Goal: Obtain resource: Download file/media

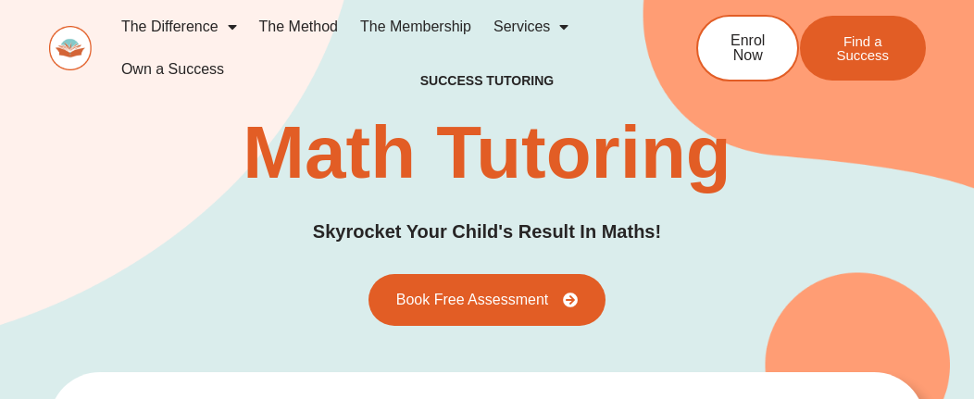
drag, startPoint x: 302, startPoint y: 0, endPoint x: 184, endPoint y: 315, distance: 335.9
click at [184, 315] on div "success tutoring Math Tutoring Skyrocket Your Child's Result In Maths! Book Fre…" at bounding box center [487, 200] width 876 height 254
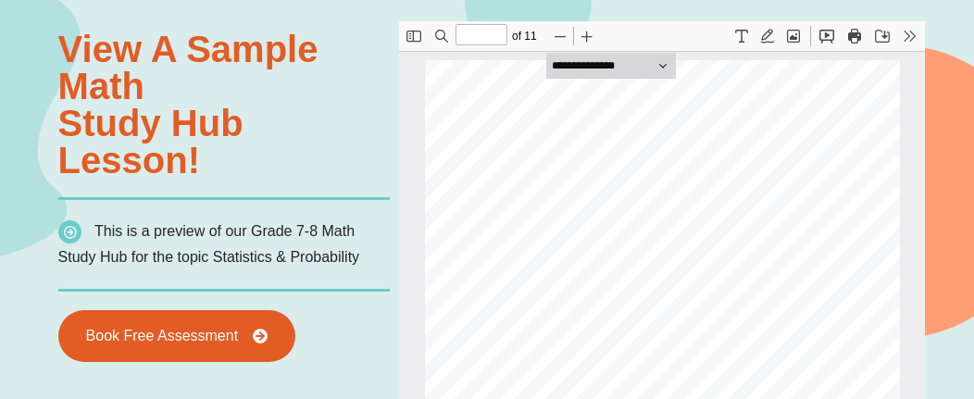
scroll to position [1110, 0]
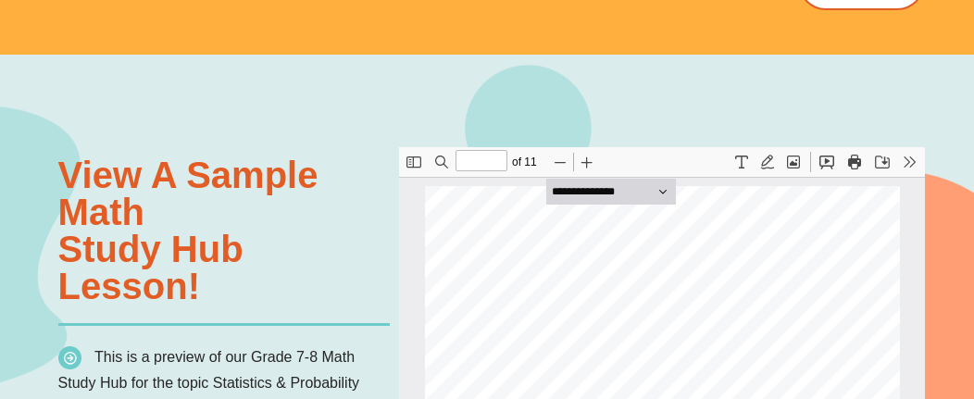
click at [851, 165] on button "Print" at bounding box center [854, 161] width 26 height 26
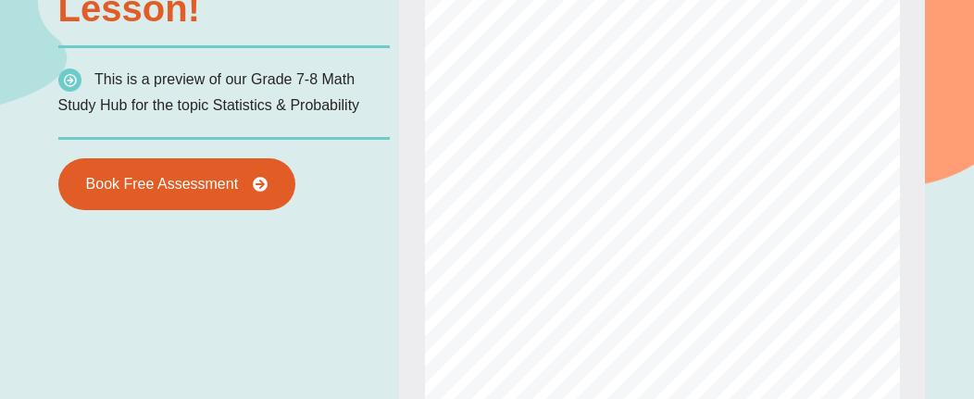
scroll to position [833, 0]
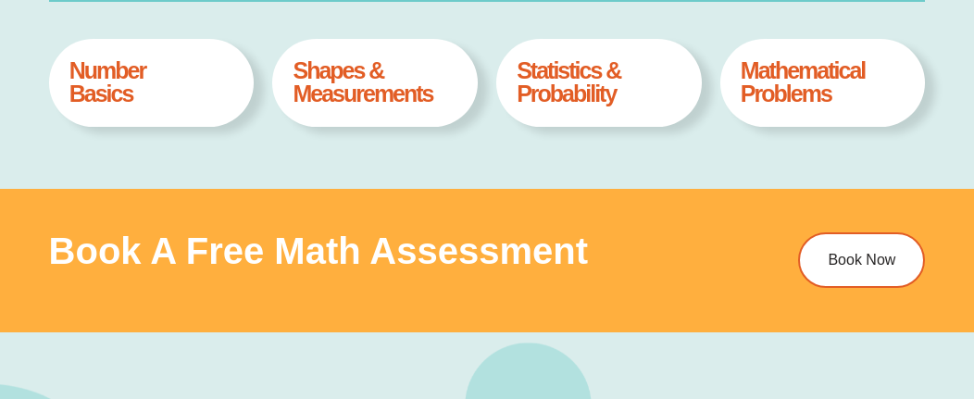
click at [564, 101] on h4 "Statistics & Probability" at bounding box center [598, 82] width 164 height 46
click at [548, 77] on h4 "Statistics & Probability" at bounding box center [598, 82] width 164 height 46
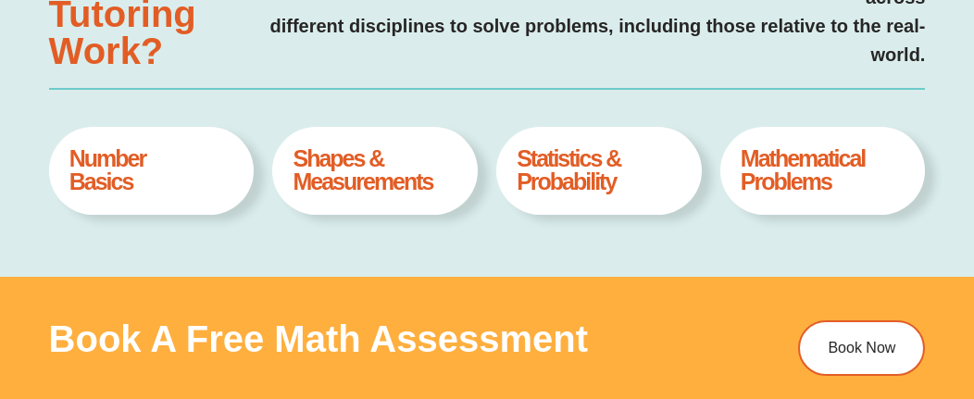
scroll to position [797, 0]
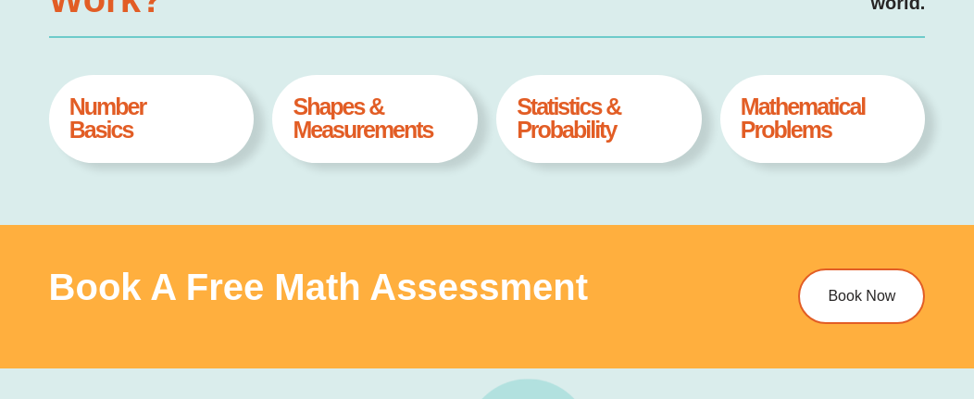
click at [766, 120] on h4 "Mathematical Problems" at bounding box center [822, 118] width 164 height 46
click at [768, 103] on h4 "Mathematical Problems" at bounding box center [822, 118] width 164 height 46
click at [781, 126] on h4 "Mathematical Problems" at bounding box center [822, 118] width 164 height 46
click at [779, 125] on h4 "Mathematical Problems" at bounding box center [822, 118] width 164 height 46
click at [729, 112] on div "Mathematical Problems Book A Free Assesment" at bounding box center [822, 118] width 205 height 87
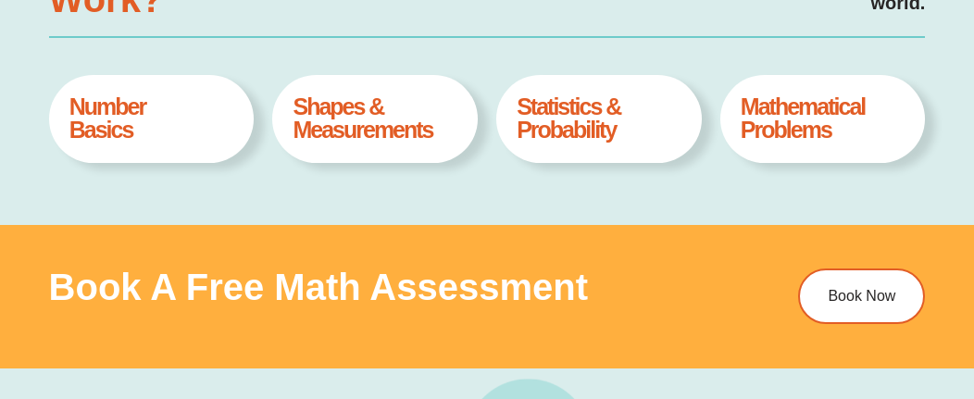
click at [109, 110] on h4 "Number Basics" at bounding box center [151, 118] width 164 height 46
click at [337, 109] on h4 "Shapes & Measurements" at bounding box center [374, 118] width 164 height 46
click at [602, 113] on h4 "Statistics & Probability" at bounding box center [598, 118] width 164 height 46
click at [749, 106] on h4 "Mathematical Problems" at bounding box center [822, 118] width 164 height 46
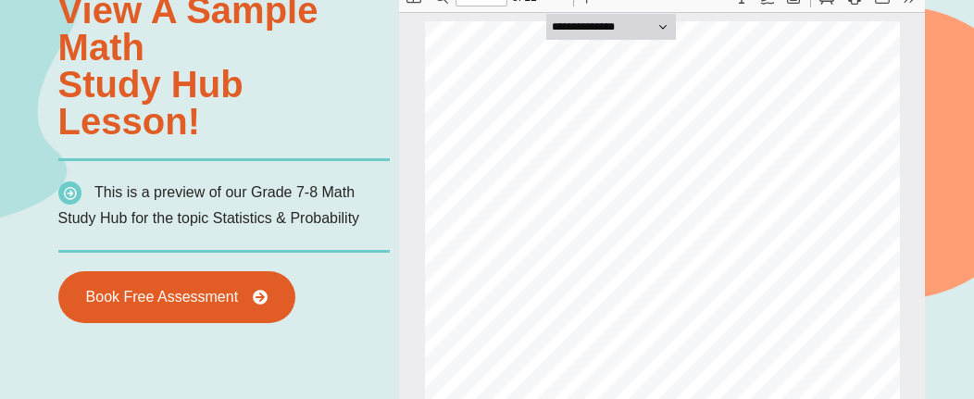
scroll to position [1167, 0]
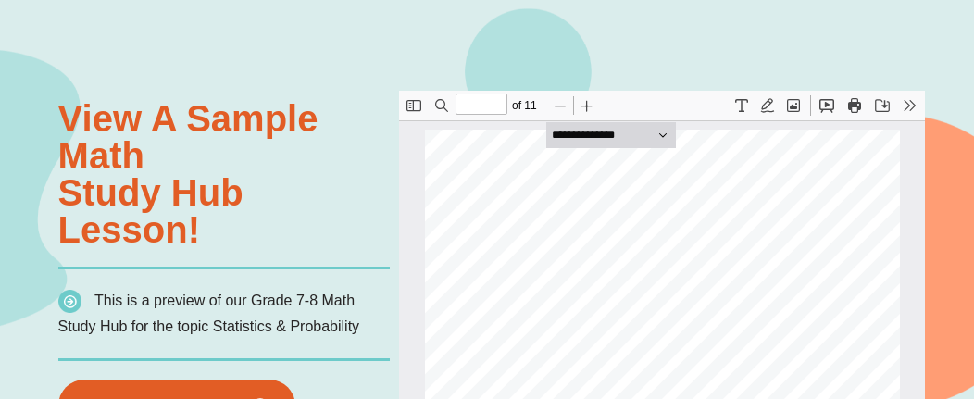
click at [854, 103] on button "Print" at bounding box center [854, 105] width 26 height 26
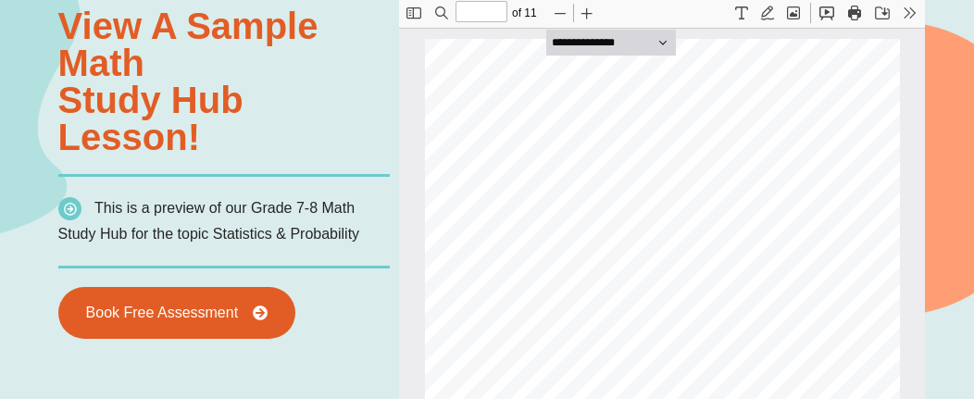
scroll to position [2521, 0]
type input "**"
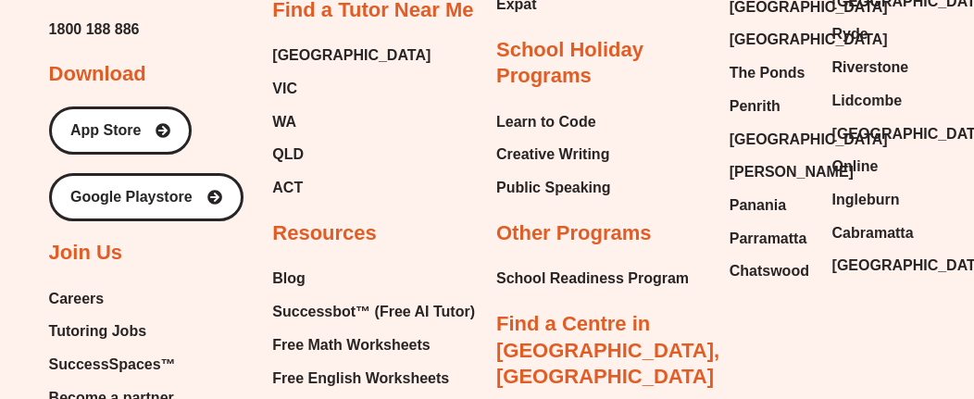
scroll to position [6380, 0]
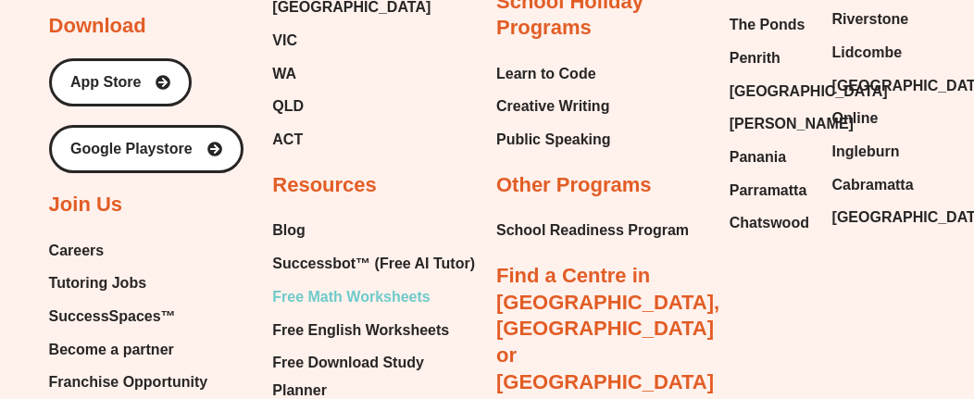
click at [383, 283] on span "Free Math Worksheets" at bounding box center [350, 297] width 157 height 28
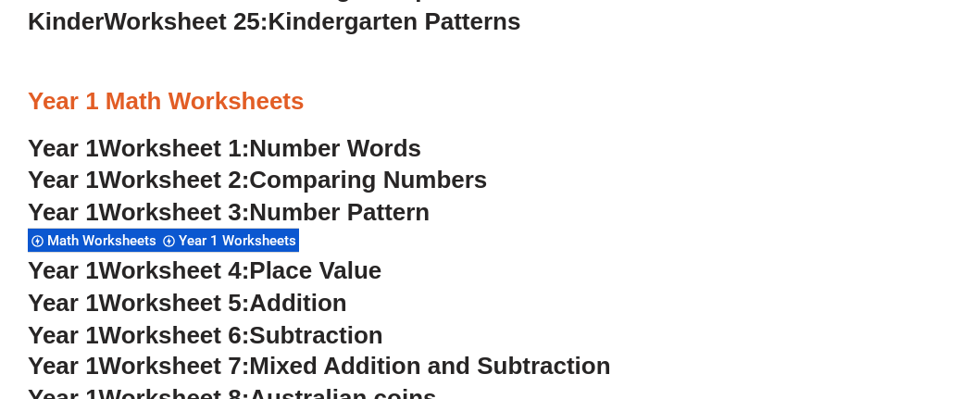
scroll to position [1666, 0]
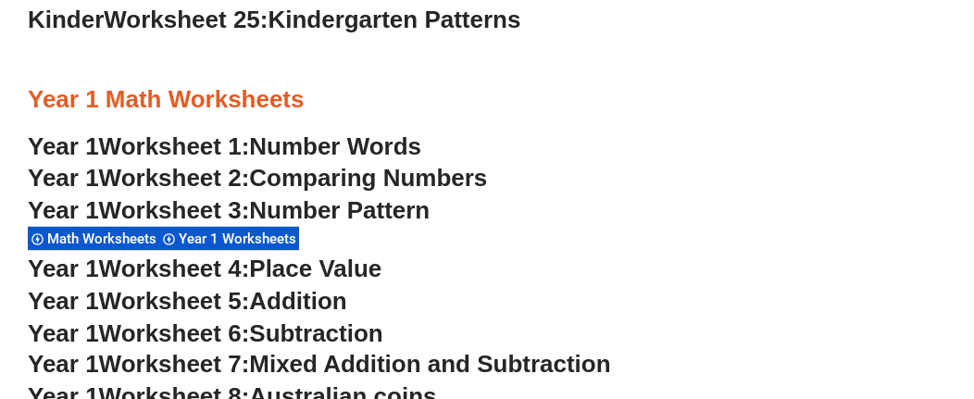
click at [155, 145] on span "Worksheet 1:" at bounding box center [174, 146] width 151 height 28
click at [166, 301] on span "Worksheet 5:" at bounding box center [174, 301] width 151 height 28
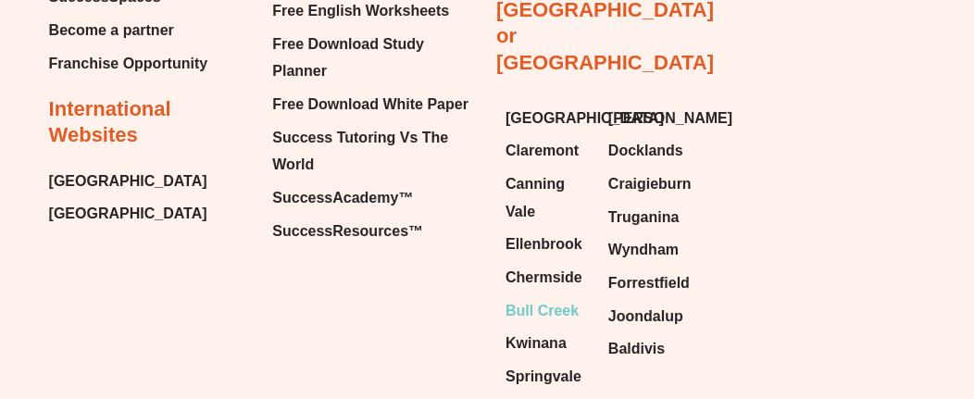
scroll to position [14582, 0]
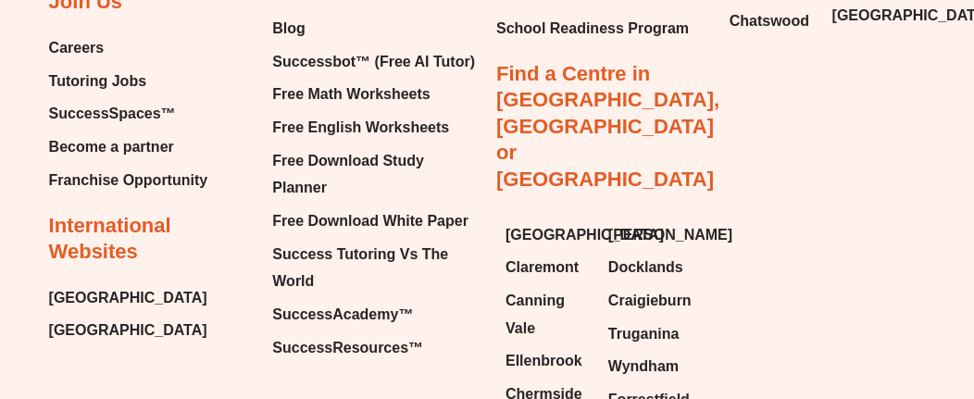
click at [116, 293] on span "[GEOGRAPHIC_DATA]" at bounding box center [128, 298] width 158 height 28
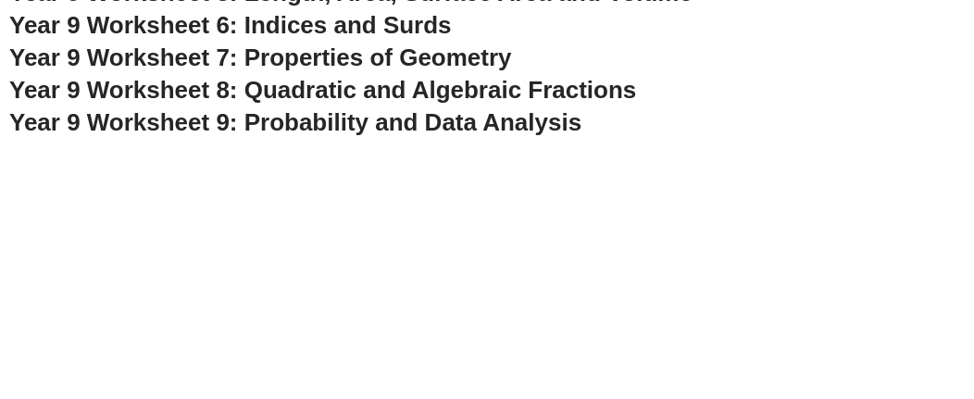
scroll to position [6346, 0]
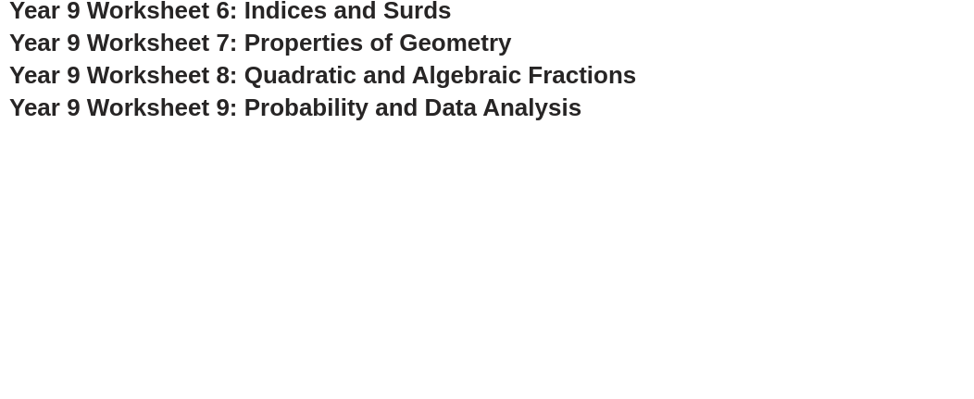
click at [318, 106] on span "Year 9 Worksheet 9: Probability and Data Analysis" at bounding box center [295, 107] width 572 height 28
click at [311, 73] on span "Year 9 Worksheet 8: Quadratic and Algebraic Fractions" at bounding box center [322, 75] width 626 height 28
click at [286, 40] on span "Year 9 Worksheet 7: Properties of Geometry" at bounding box center [260, 43] width 502 height 28
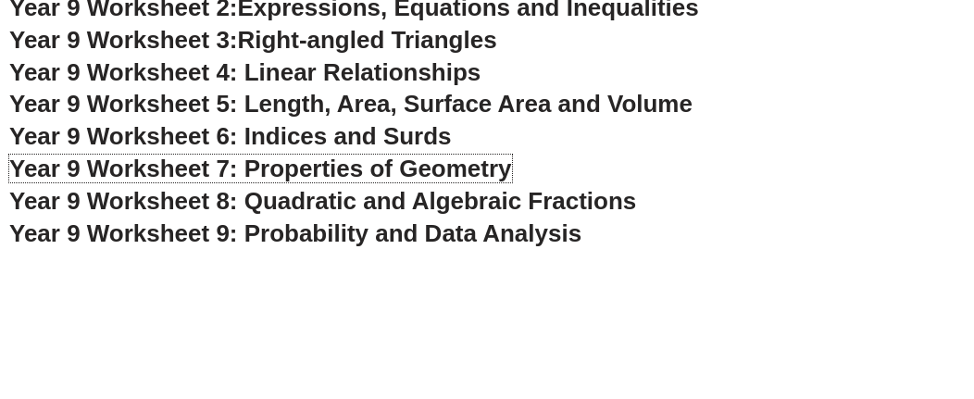
scroll to position [6161, 0]
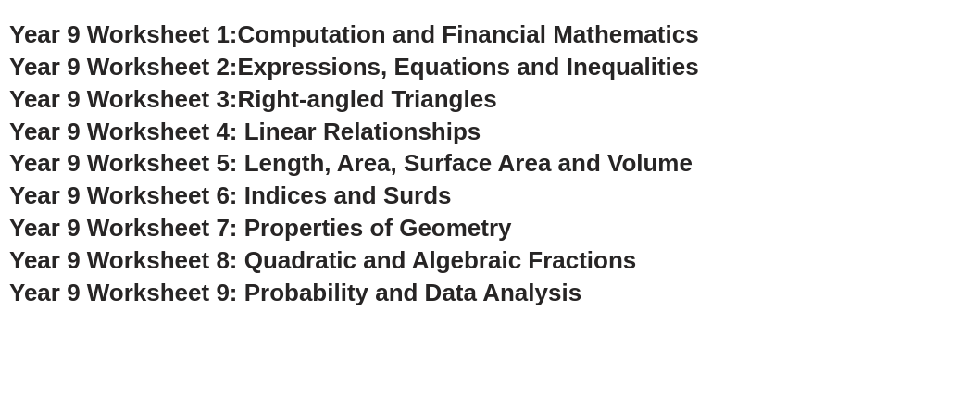
click at [270, 197] on span "Year 9 Worksheet 6: Indices and Surds" at bounding box center [230, 195] width 442 height 28
click at [296, 162] on span "Year 9 Worksheet 5: Length, Area, Surface Area and Volume" at bounding box center [350, 163] width 683 height 28
click at [346, 130] on span "Year 9 Worksheet 4: Linear Relationships" at bounding box center [244, 132] width 471 height 28
click at [296, 99] on span "Right-angled Triangles" at bounding box center [367, 99] width 259 height 28
click at [328, 69] on span "Expressions, Equations and Inequalities" at bounding box center [468, 67] width 461 height 28
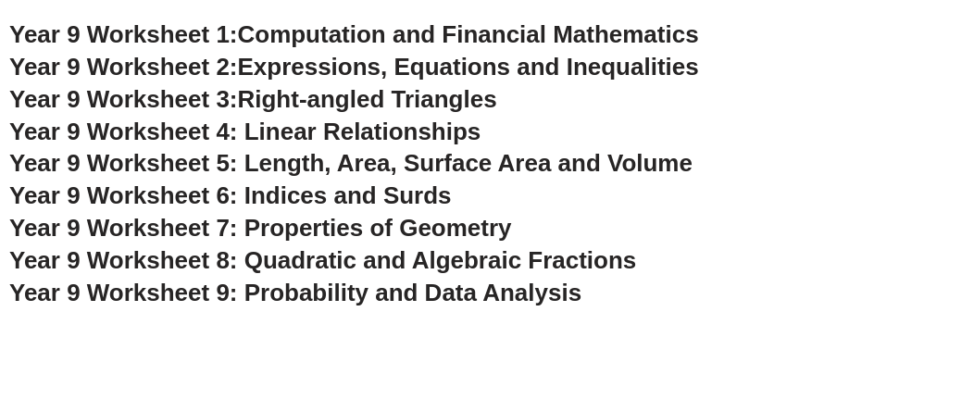
click at [260, 34] on span "Computation and Financial Mathematics" at bounding box center [468, 34] width 461 height 28
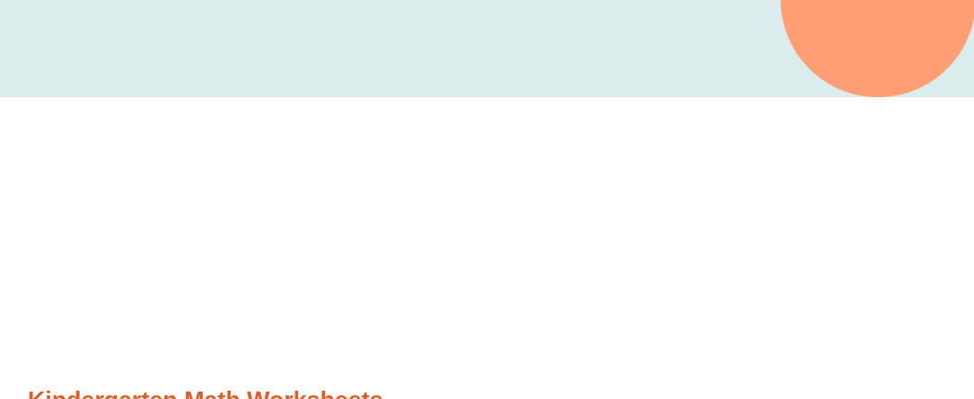
scroll to position [0, 0]
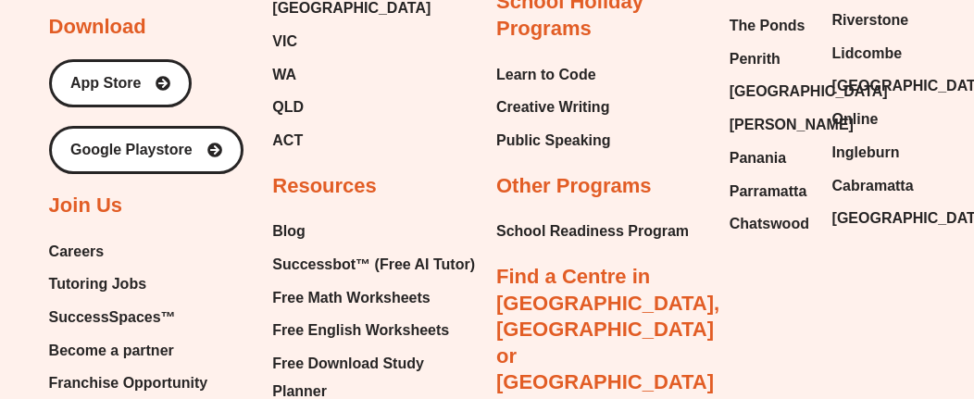
type input "*"
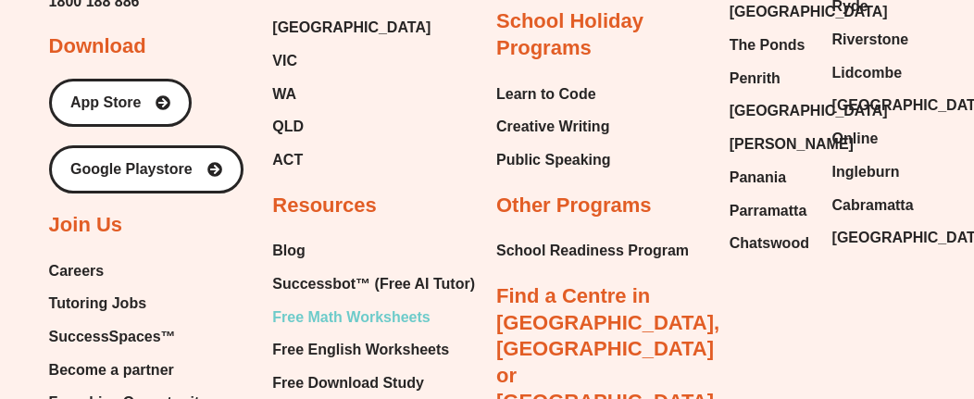
scroll to position [6472, 0]
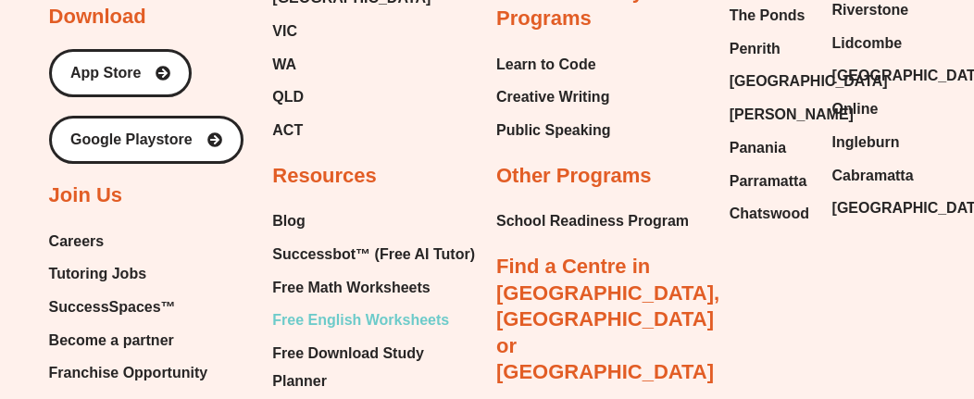
click at [366, 306] on span "Free English Worksheets" at bounding box center [360, 320] width 177 height 28
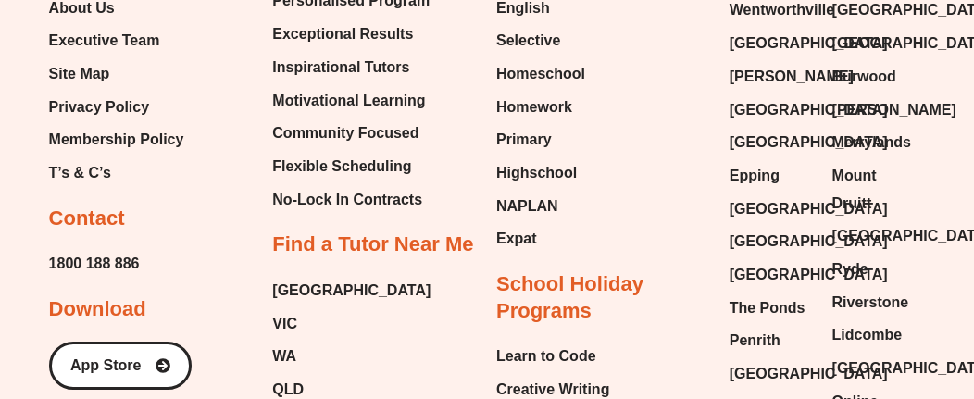
scroll to position [20077, 0]
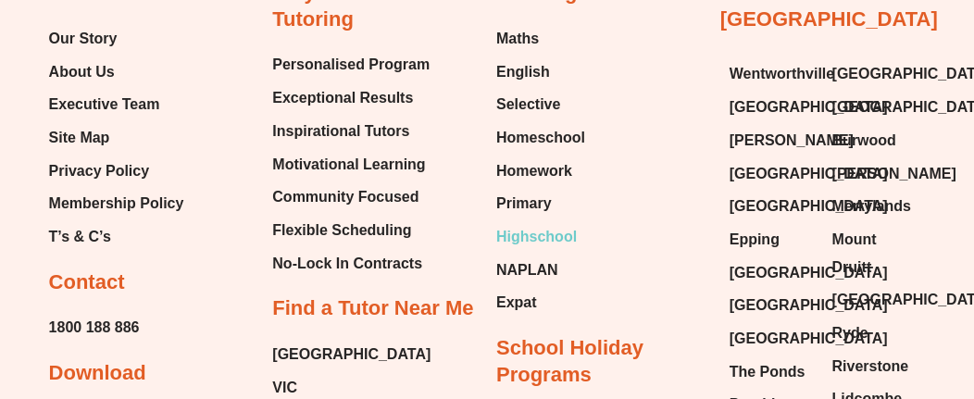
click at [511, 251] on span "Highschool" at bounding box center [536, 237] width 81 height 28
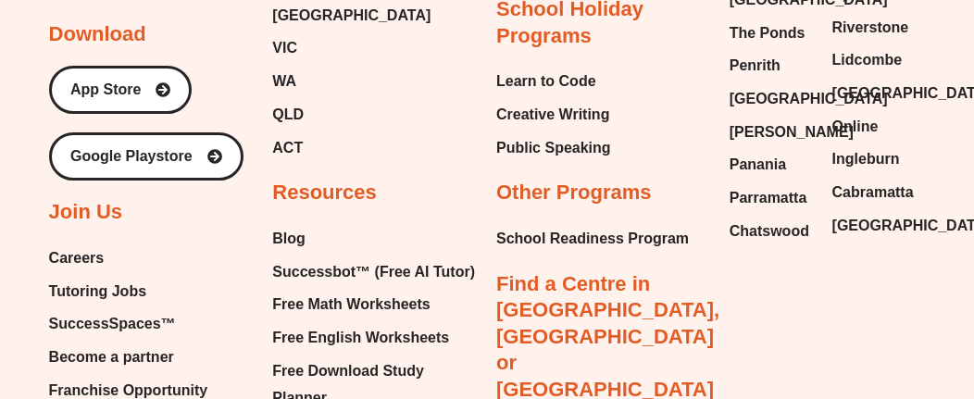
scroll to position [10614, 0]
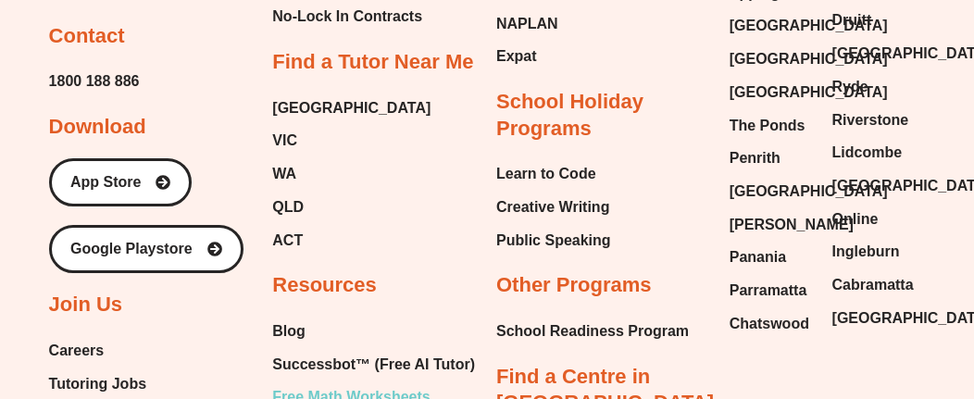
click at [316, 383] on span "Free Math Worksheets" at bounding box center [350, 397] width 157 height 28
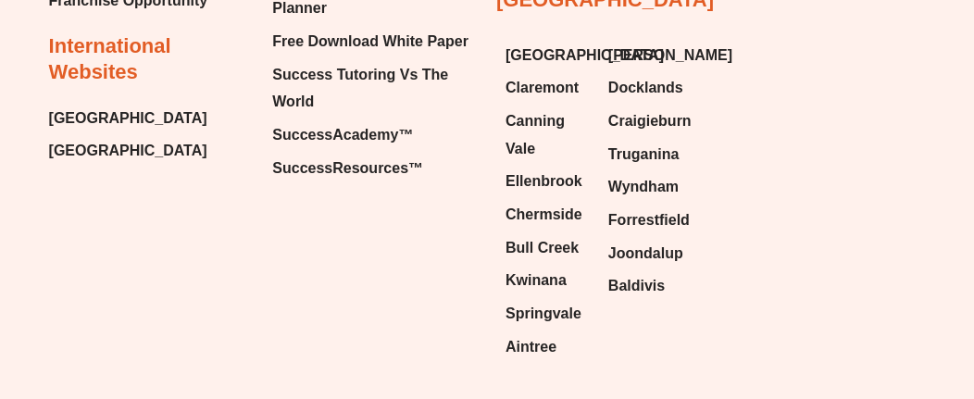
scroll to position [15026, 0]
